Goal: Find specific page/section

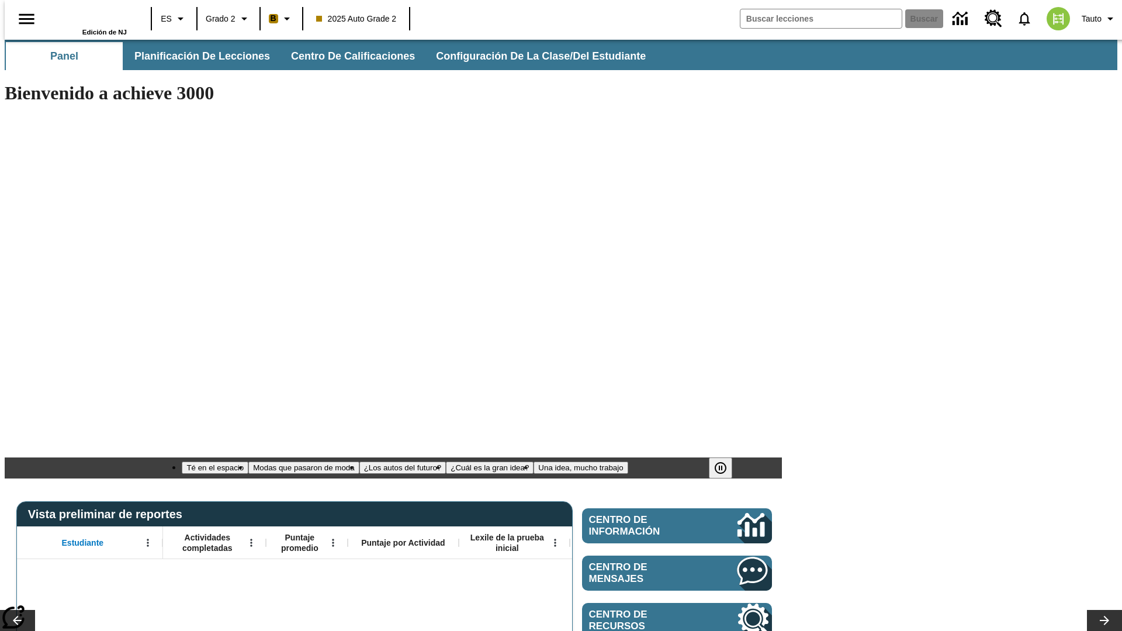
type input "-1"
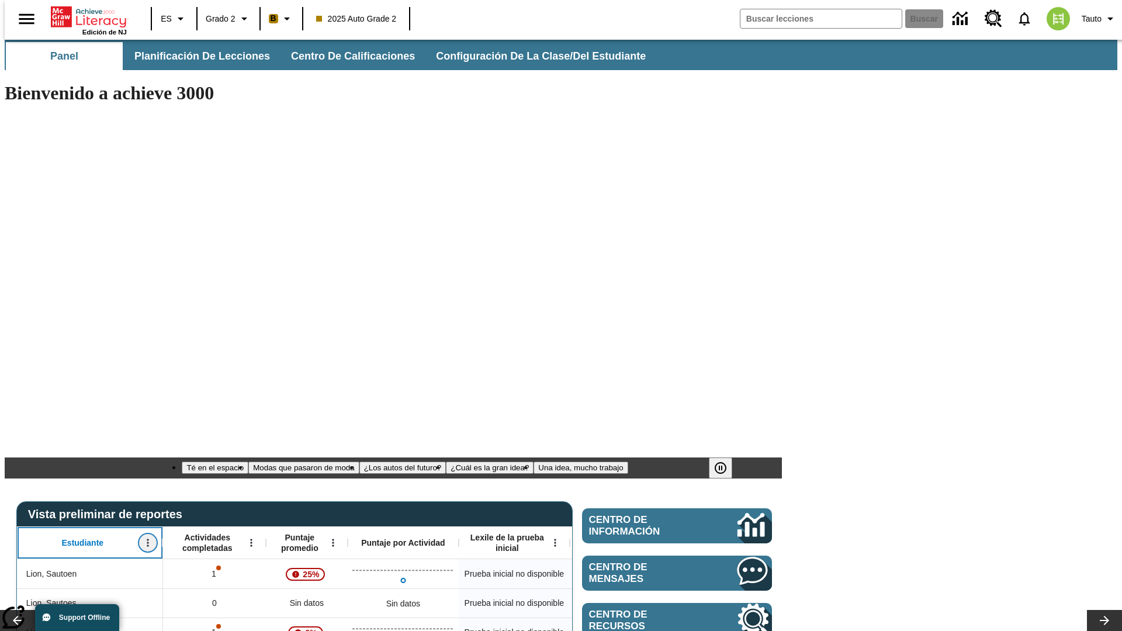
click at [147, 539] on icon "Abrir menú" at bounding box center [148, 543] width 2 height 8
click at [22, 349] on icon at bounding box center [22, 350] width 8 height 8
click at [147, 539] on icon "Estudiante, Abrir menú," at bounding box center [148, 543] width 2 height 8
click at [22, 349] on icon at bounding box center [22, 350] width 8 height 8
click at [250, 539] on icon "Abrir menú" at bounding box center [251, 543] width 2 height 8
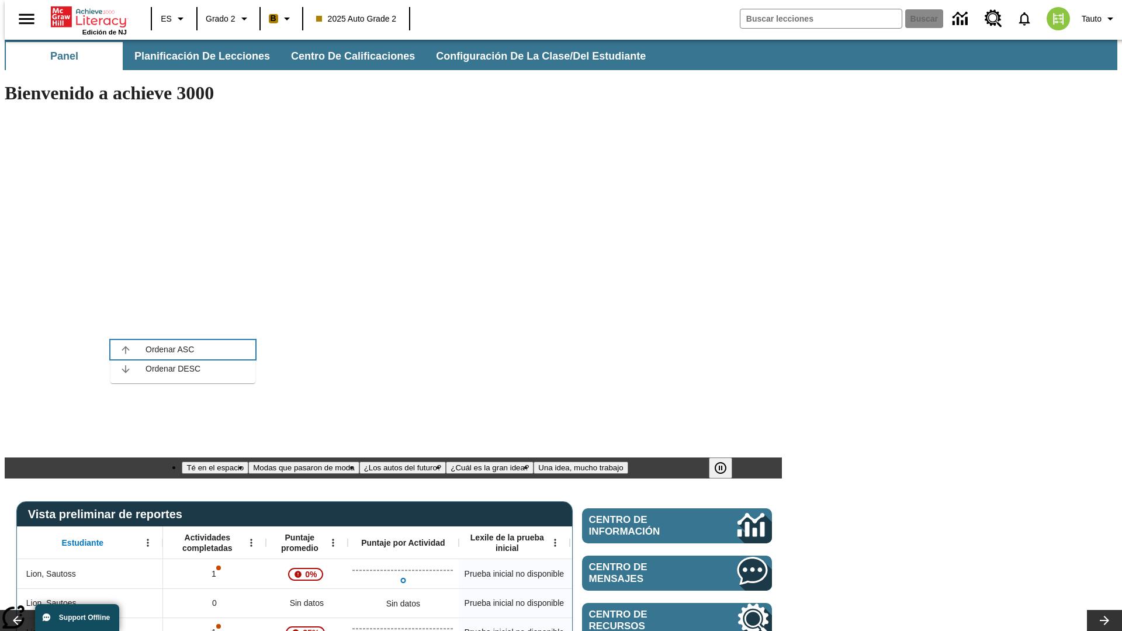
click at [126, 349] on icon at bounding box center [126, 350] width 8 height 8
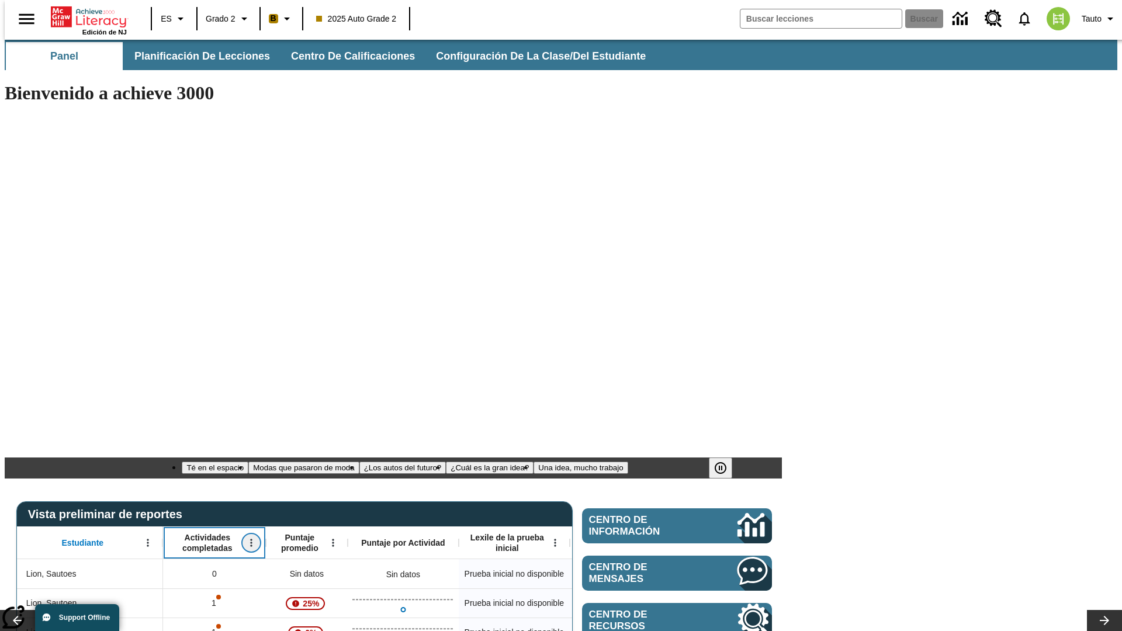
click at [250, 539] on icon "Actividades completadas, Abrir menú," at bounding box center [251, 543] width 2 height 8
